Goal: Transaction & Acquisition: Subscribe to service/newsletter

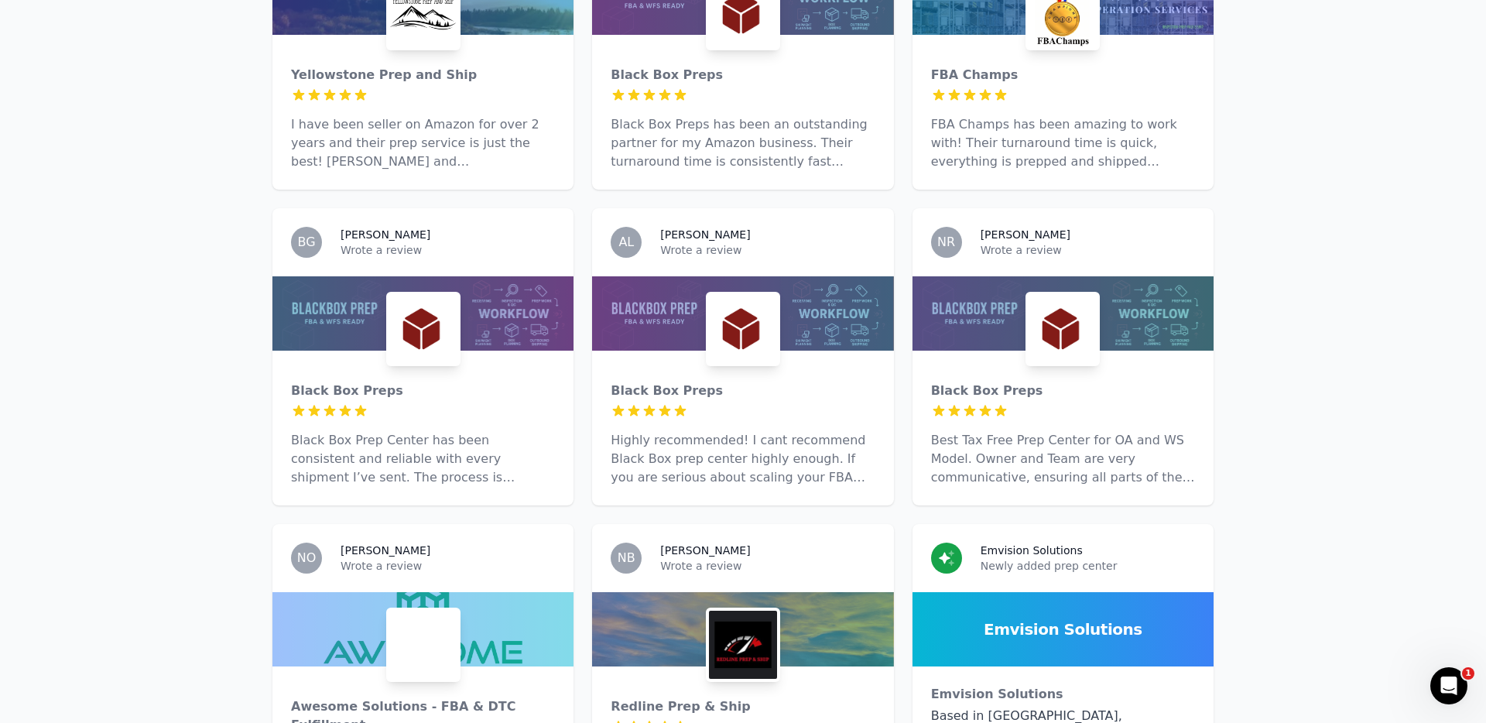
scroll to position [5875, 0]
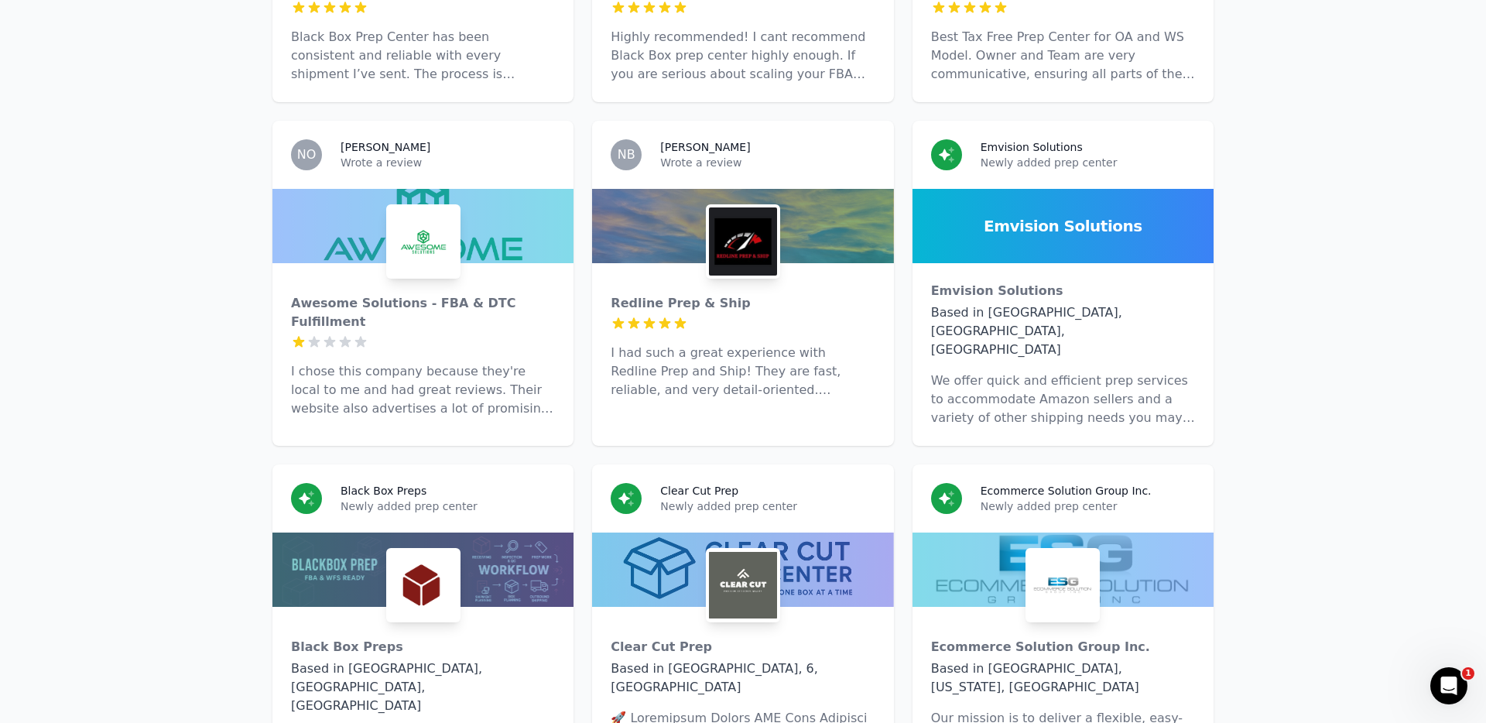
click at [438, 362] on p "I chose this company because they're local to me and had great reviews. Their w…" at bounding box center [423, 390] width 264 height 56
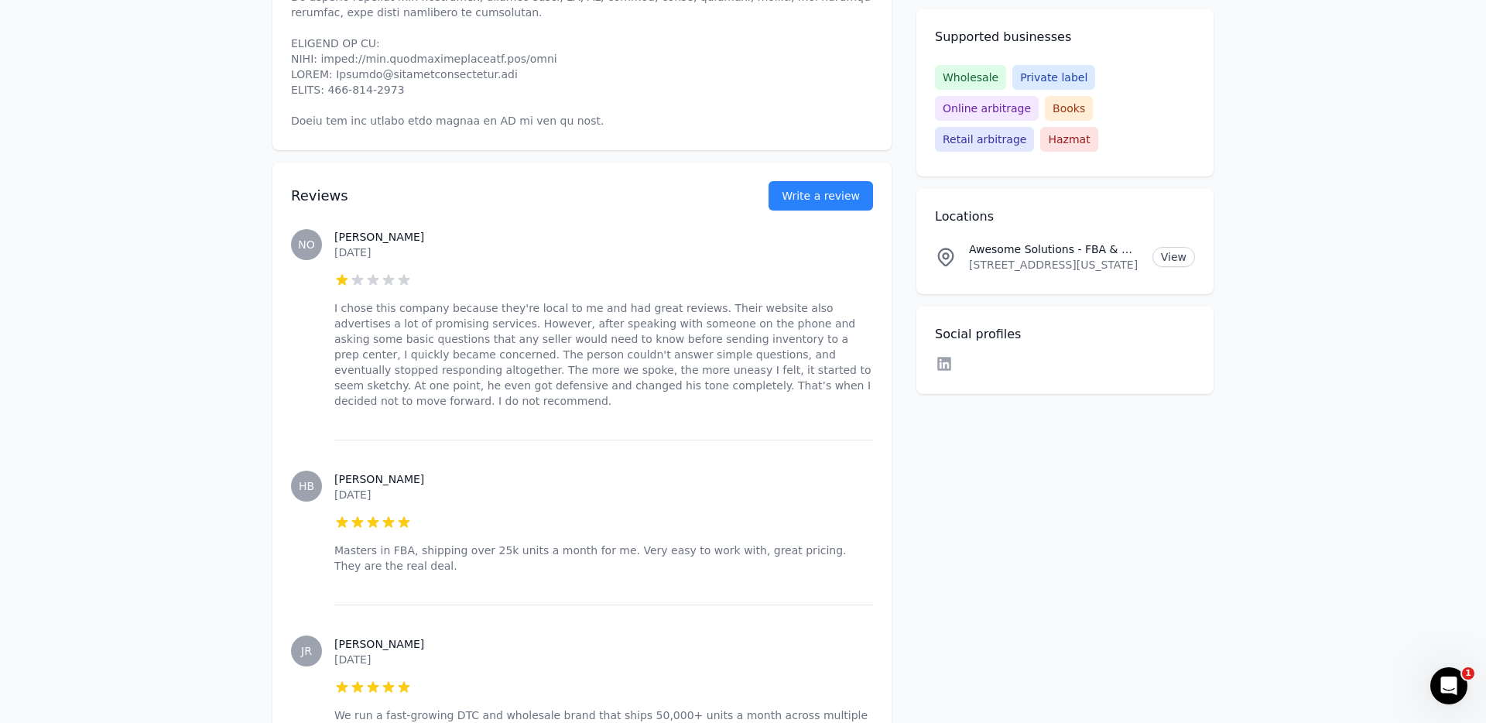
scroll to position [837, 0]
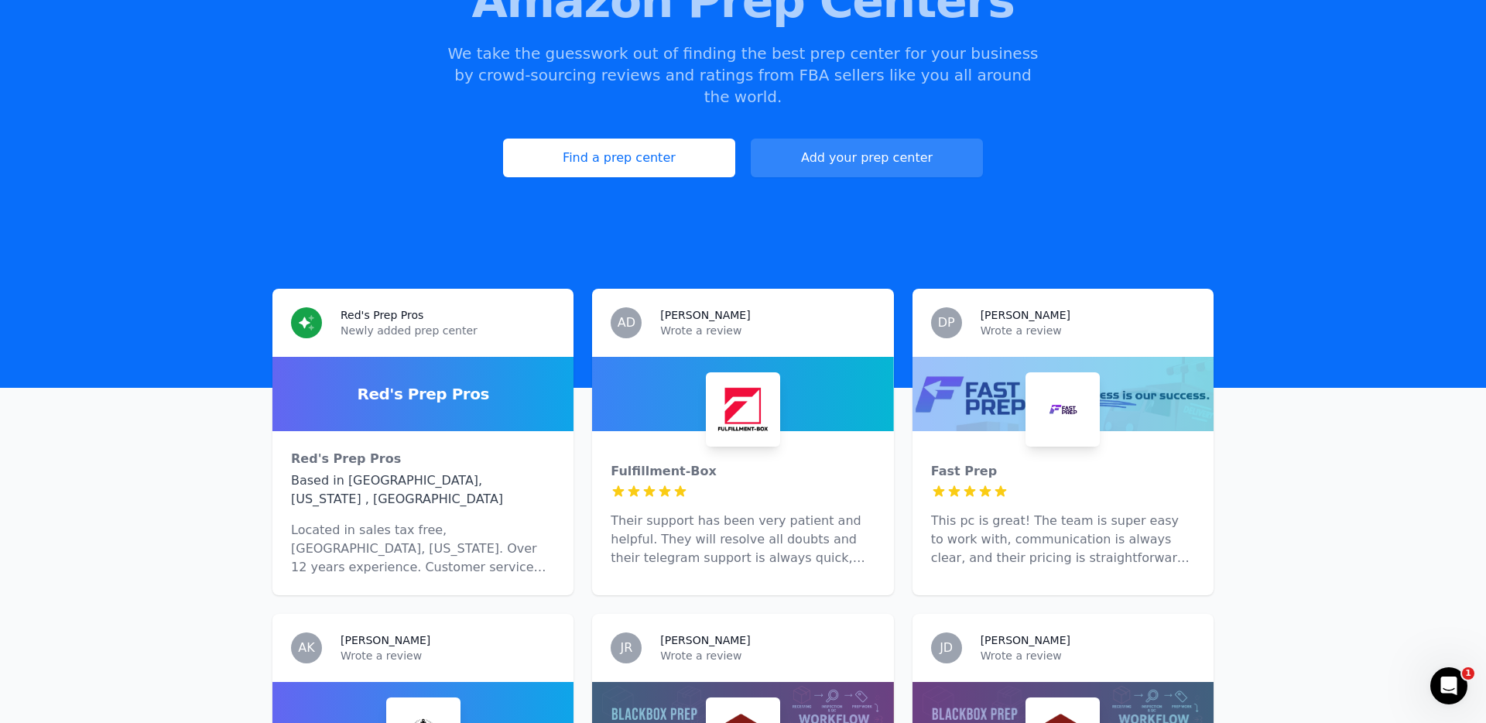
scroll to position [380, 0]
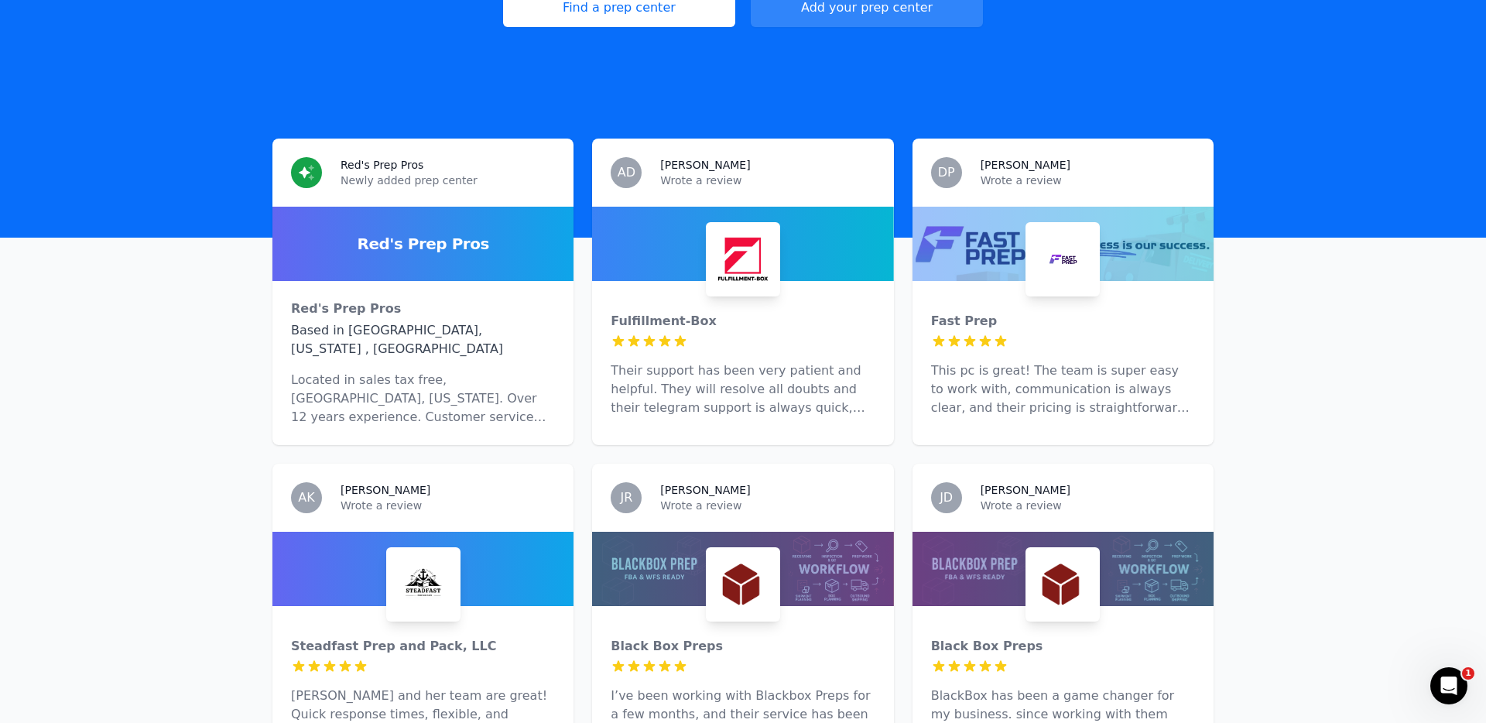
click at [1038, 251] on img at bounding box center [1063, 259] width 68 height 68
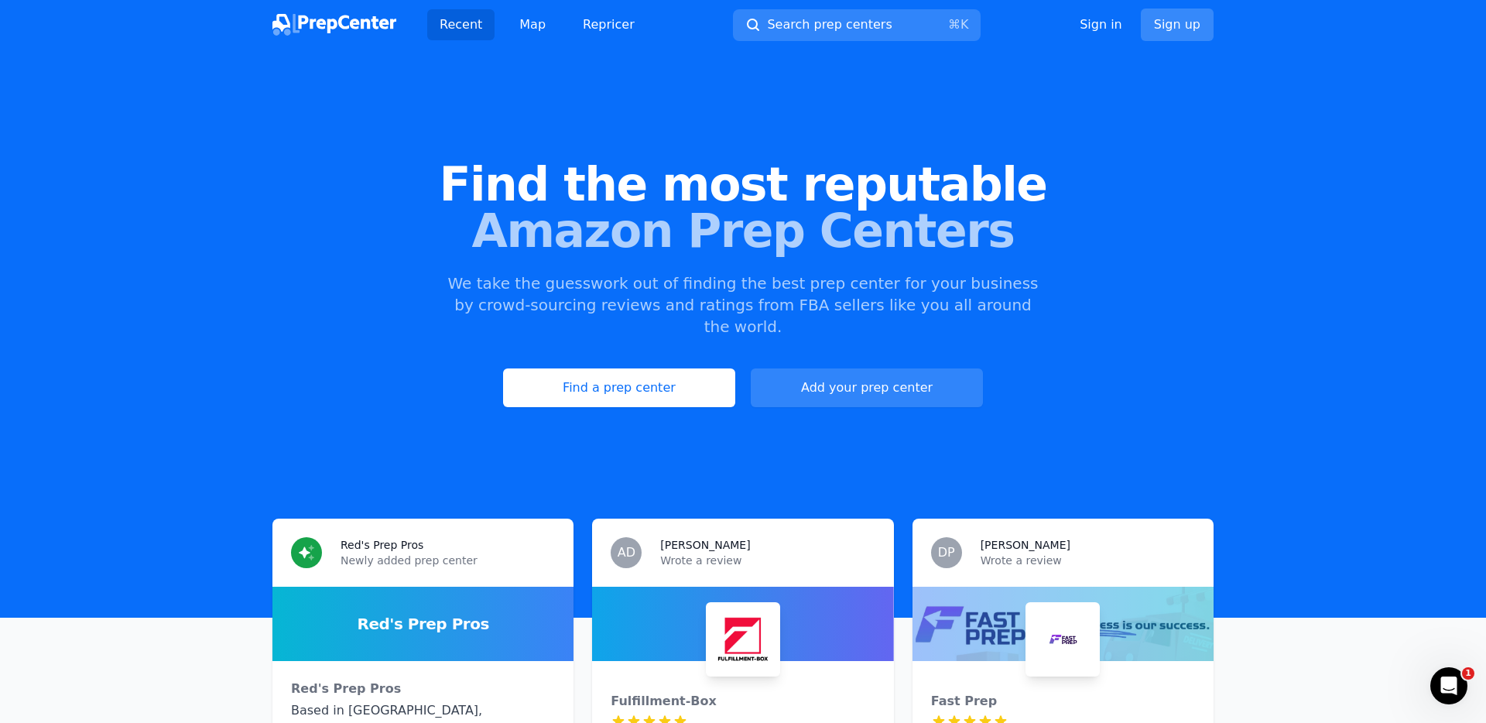
click at [1184, 29] on link "Sign up" at bounding box center [1177, 25] width 73 height 33
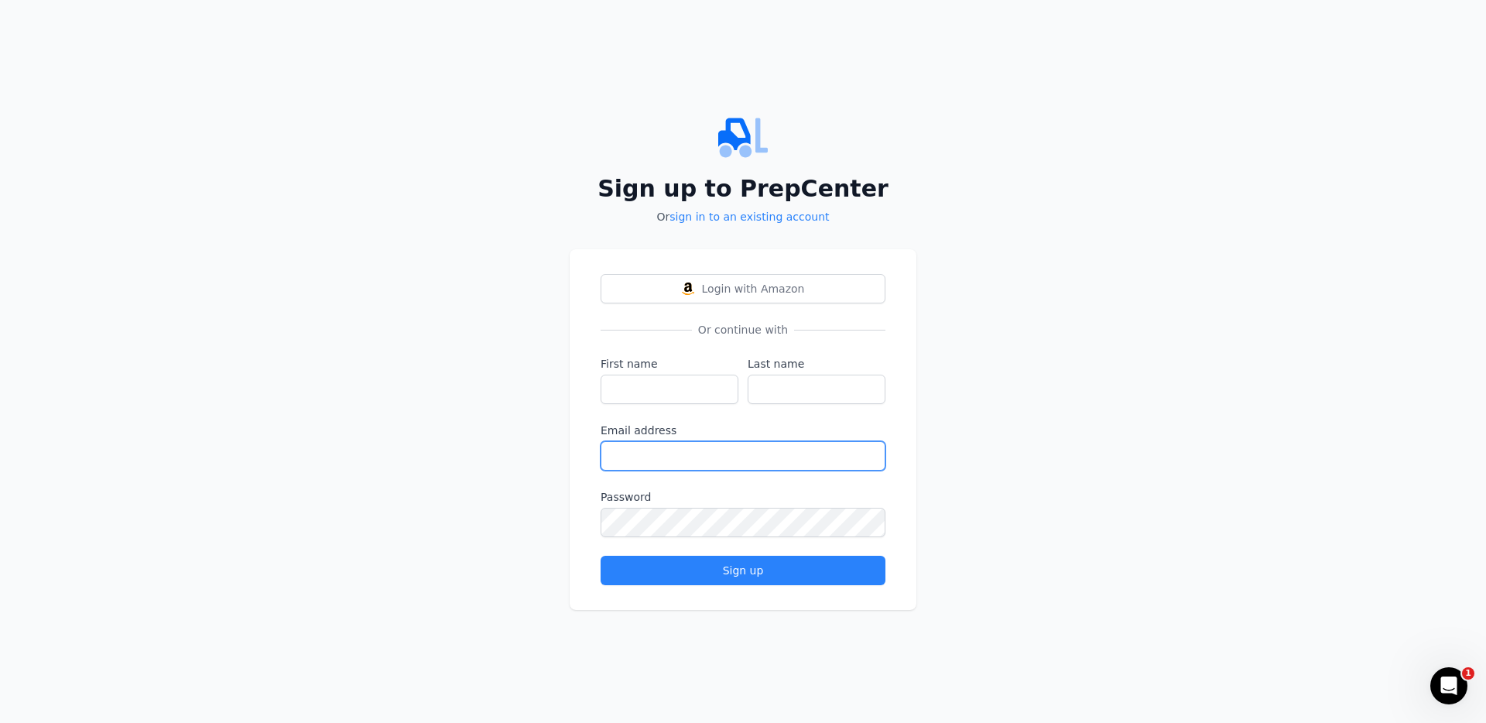
type input "[EMAIL_ADDRESS][DOMAIN_NAME]"
click at [719, 388] on input "First name" at bounding box center [670, 389] width 138 height 29
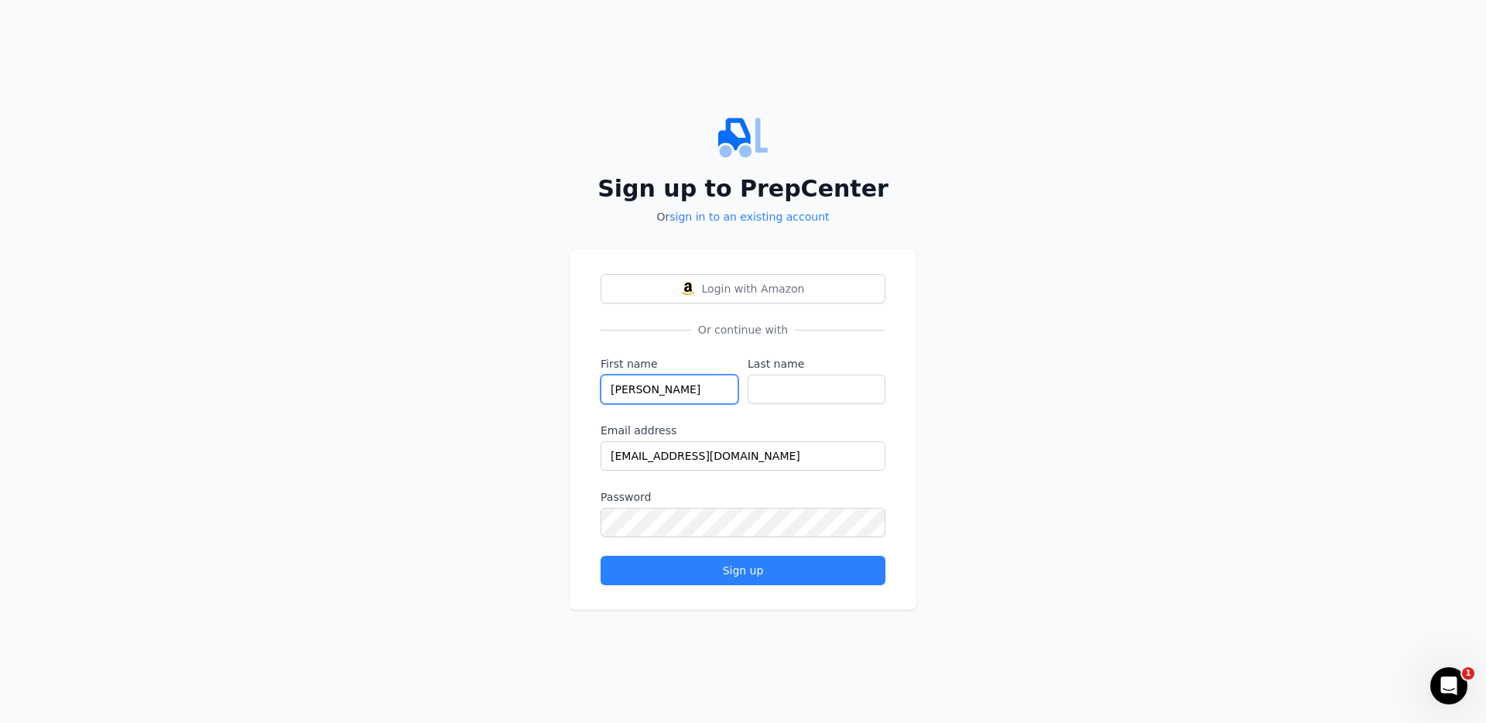
type input "Faraham"
type input "Riven"
type input "Faraham"
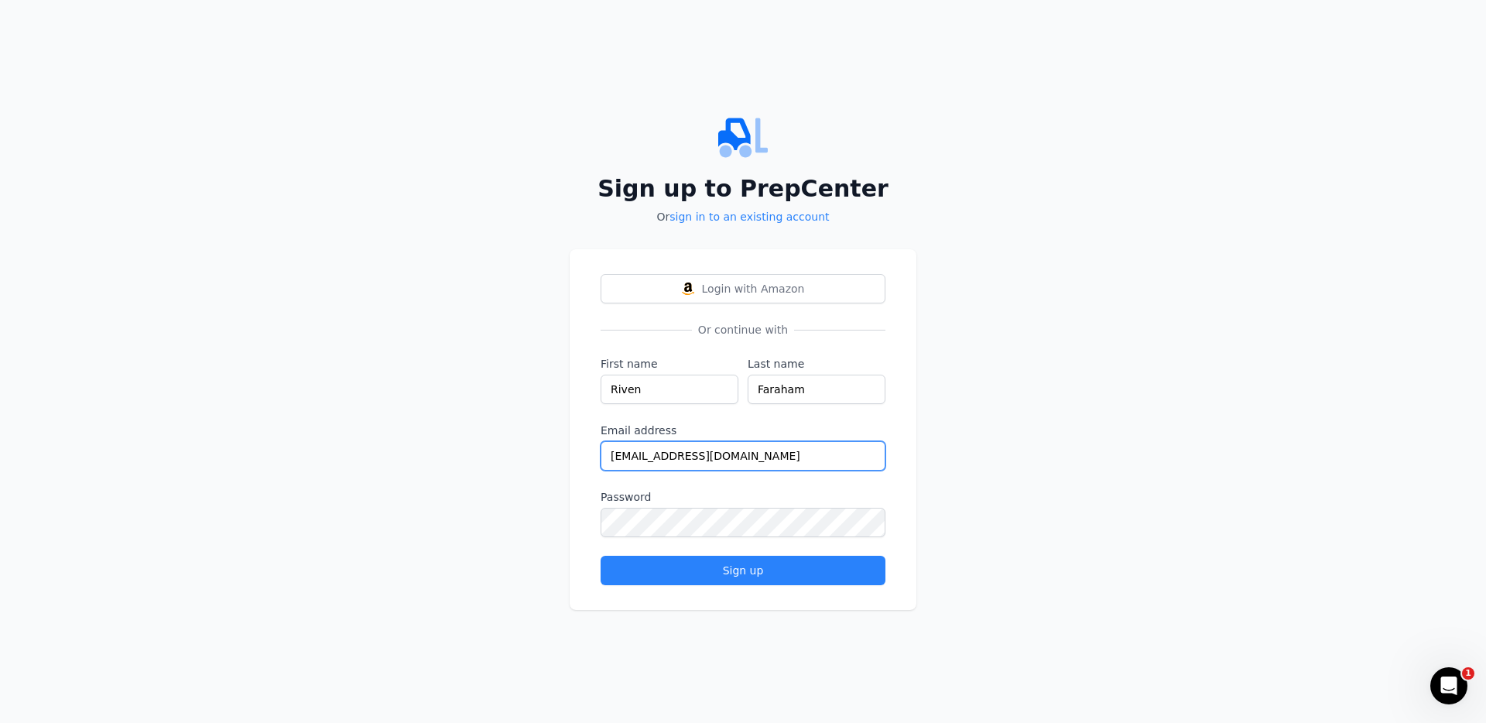
type input "[EMAIL_ADDRESS][DOMAIN_NAME]"
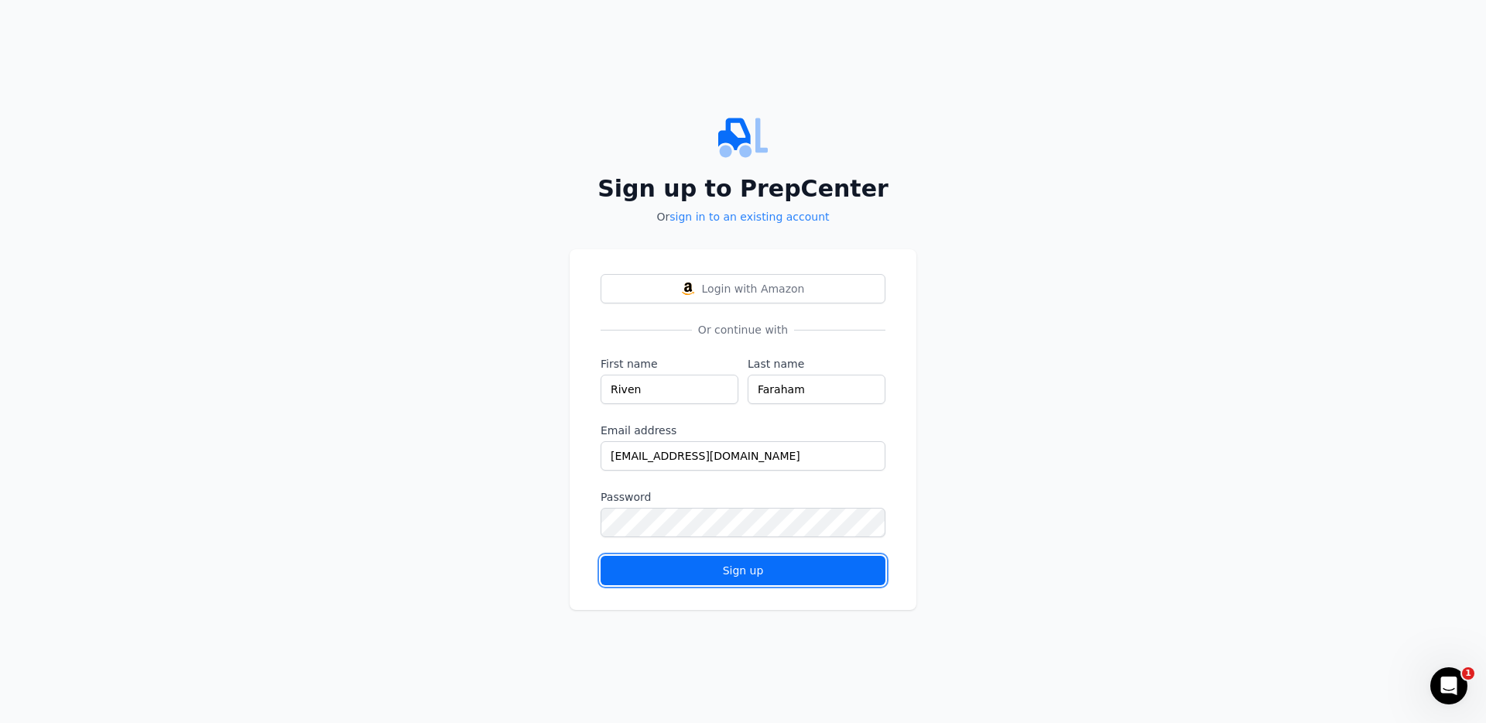
click at [836, 580] on button "Sign up" at bounding box center [743, 570] width 285 height 29
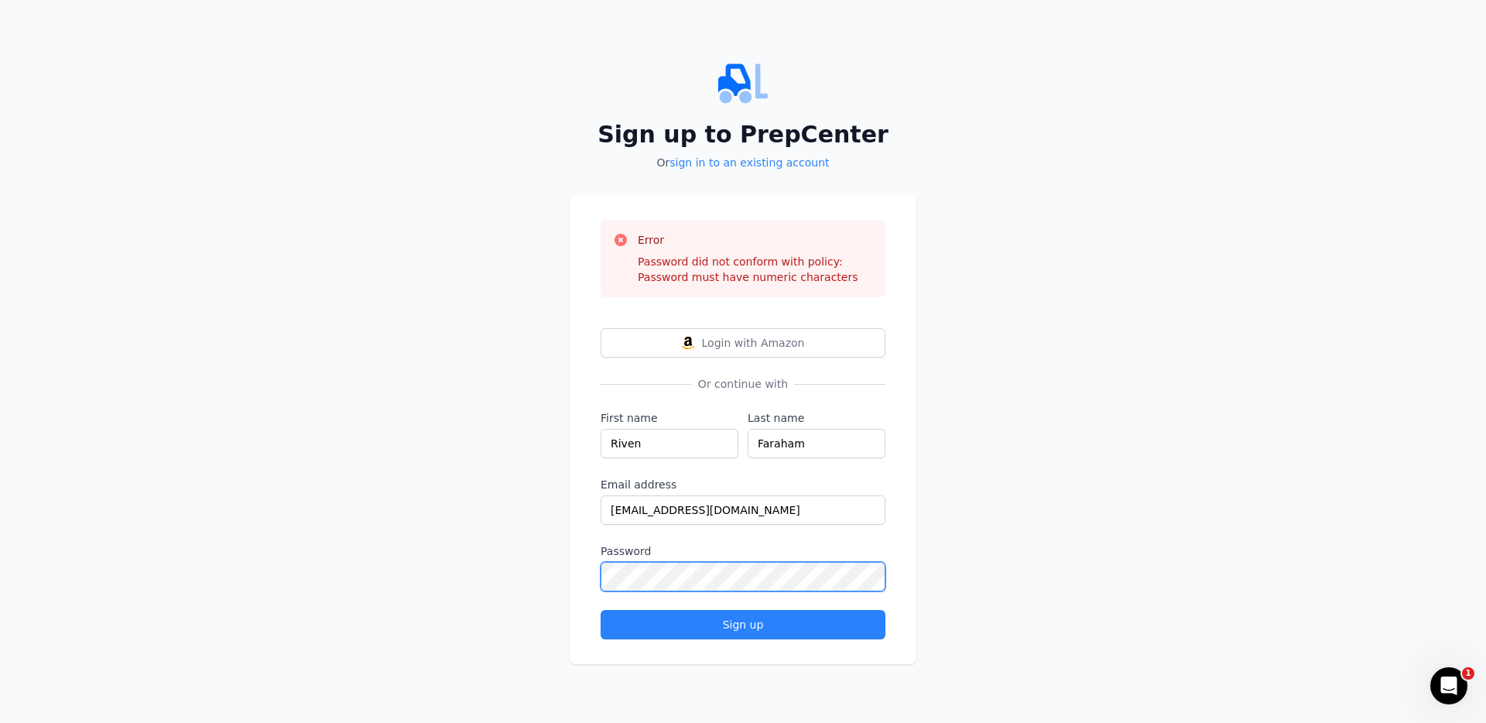
click at [601, 610] on button "Sign up" at bounding box center [743, 624] width 285 height 29
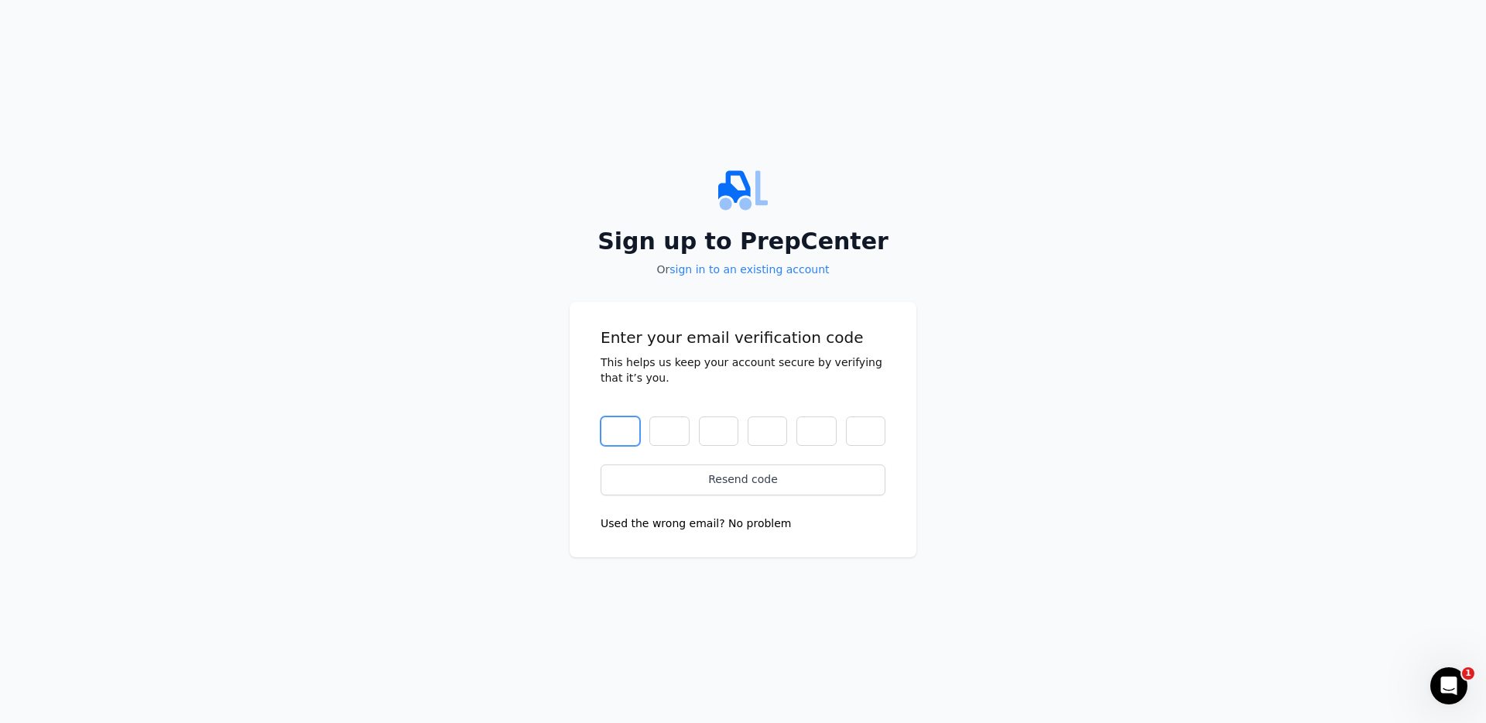
click at [626, 434] on input "text" at bounding box center [620, 430] width 39 height 29
click at [729, 526] on button "Used the wrong email? No problem" at bounding box center [696, 522] width 191 height 15
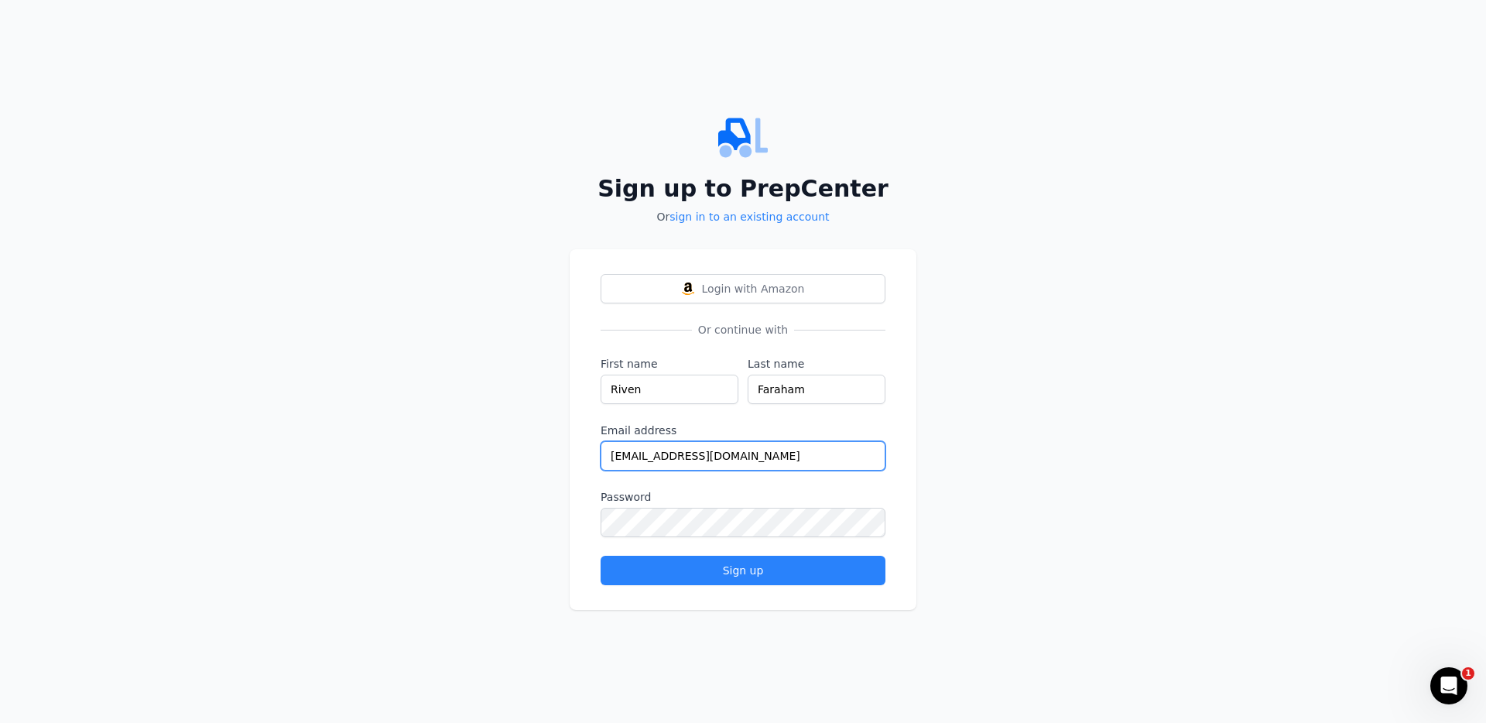
click at [778, 449] on input "[EMAIL_ADDRESS][DOMAIN_NAME]" at bounding box center [743, 455] width 285 height 29
click at [772, 457] on input "[EMAIL_ADDRESS][DOMAIN_NAME]" at bounding box center [743, 455] width 285 height 29
paste input "r"
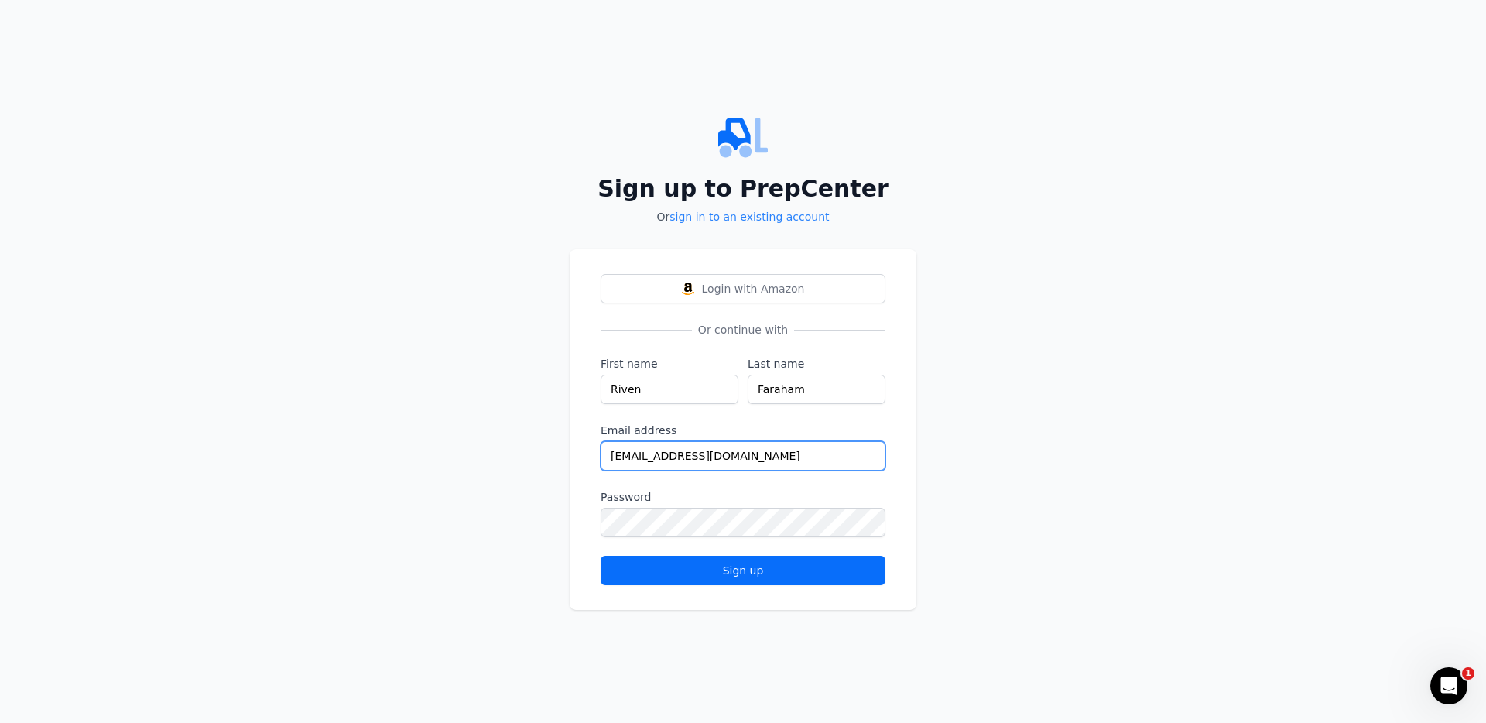
type input "[EMAIL_ADDRESS][DOMAIN_NAME]"
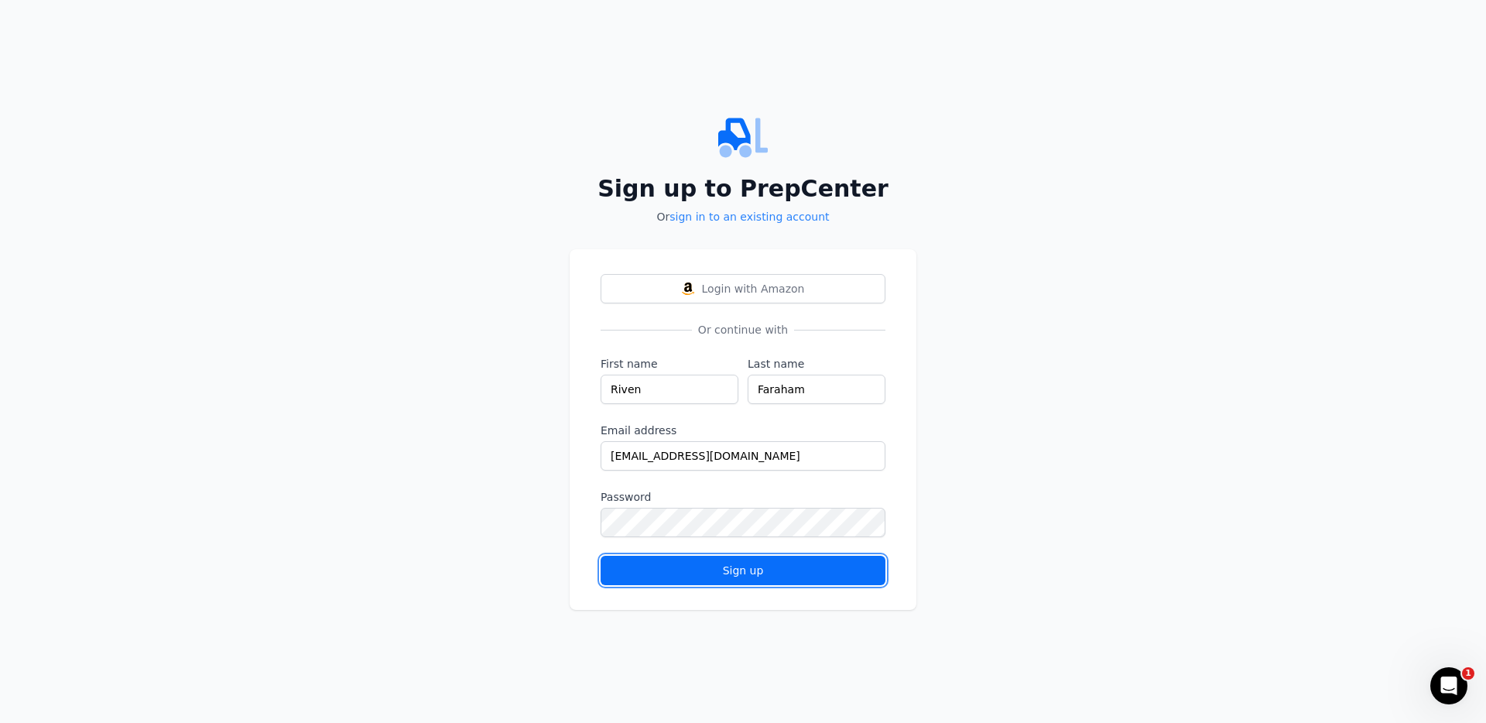
click at [740, 574] on div "Sign up" at bounding box center [743, 570] width 259 height 15
